Goal: Navigation & Orientation: Find specific page/section

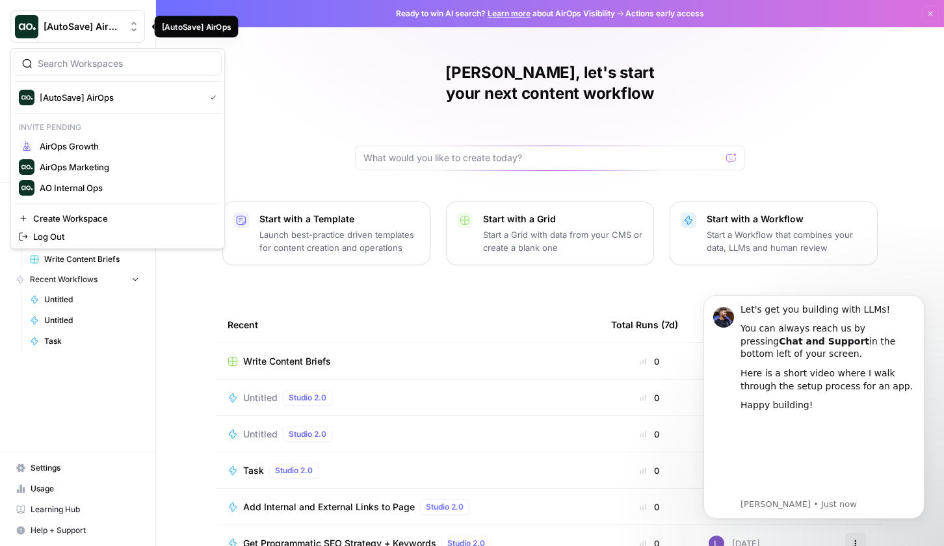
click at [113, 18] on AirOps"] "[AutoSave] AirOps" at bounding box center [77, 26] width 135 height 33
click at [123, 151] on span "AirOps Growth" at bounding box center [126, 146] width 172 height 13
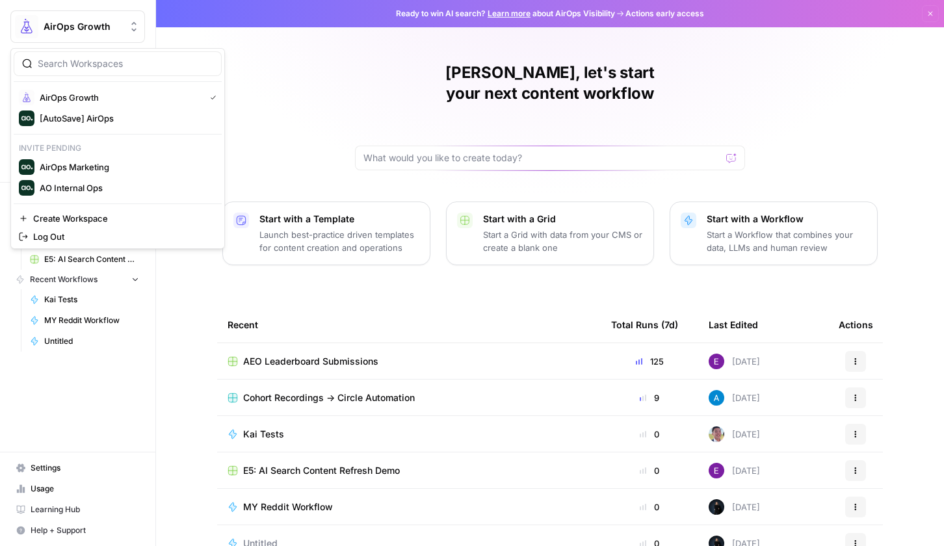
click at [93, 25] on span "AirOps Growth" at bounding box center [83, 26] width 79 height 13
click at [99, 165] on span "AirOps Marketing" at bounding box center [126, 167] width 172 height 13
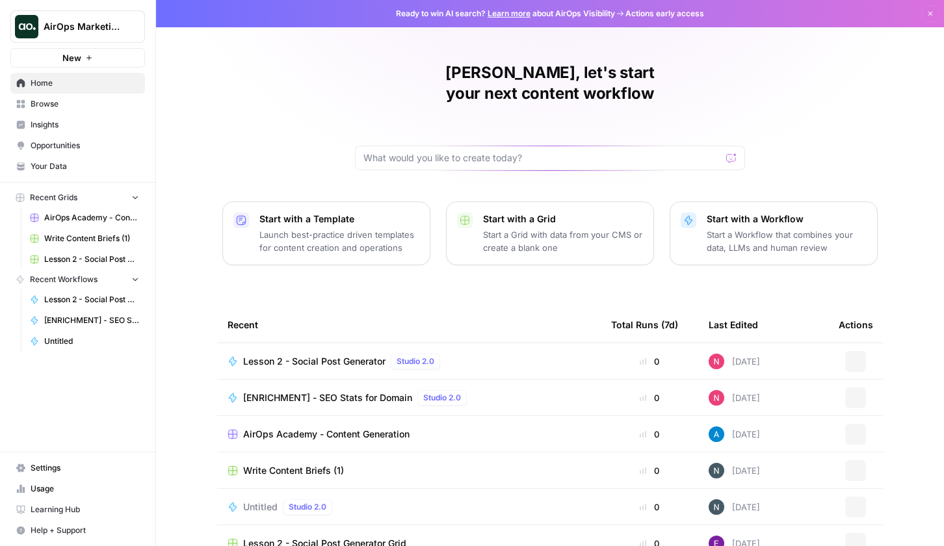
click at [114, 20] on button "AirOps Marketing" at bounding box center [77, 26] width 135 height 33
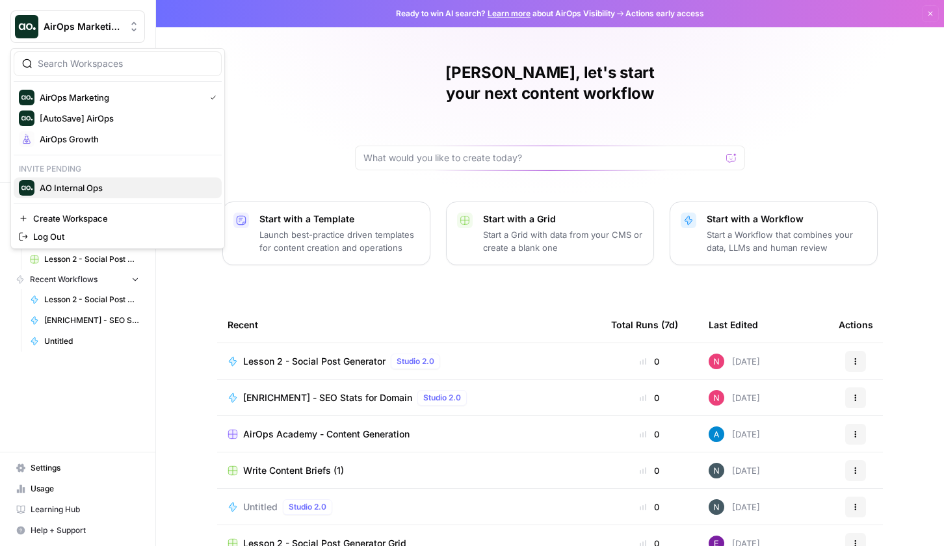
click at [96, 190] on span "AO Internal Ops" at bounding box center [126, 187] width 172 height 13
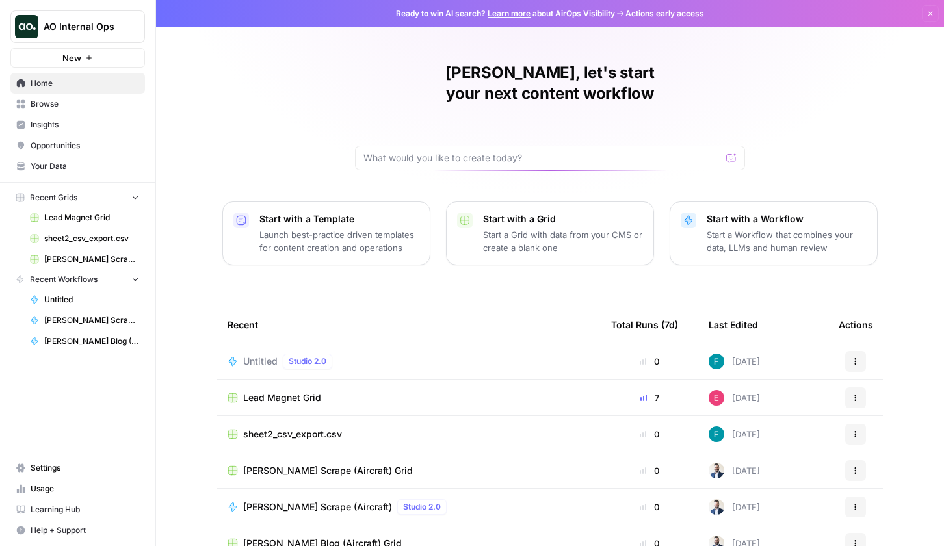
click at [88, 86] on span "Home" at bounding box center [85, 83] width 109 height 12
